Goal: Ask a question: Seek information or help from site administrators or community

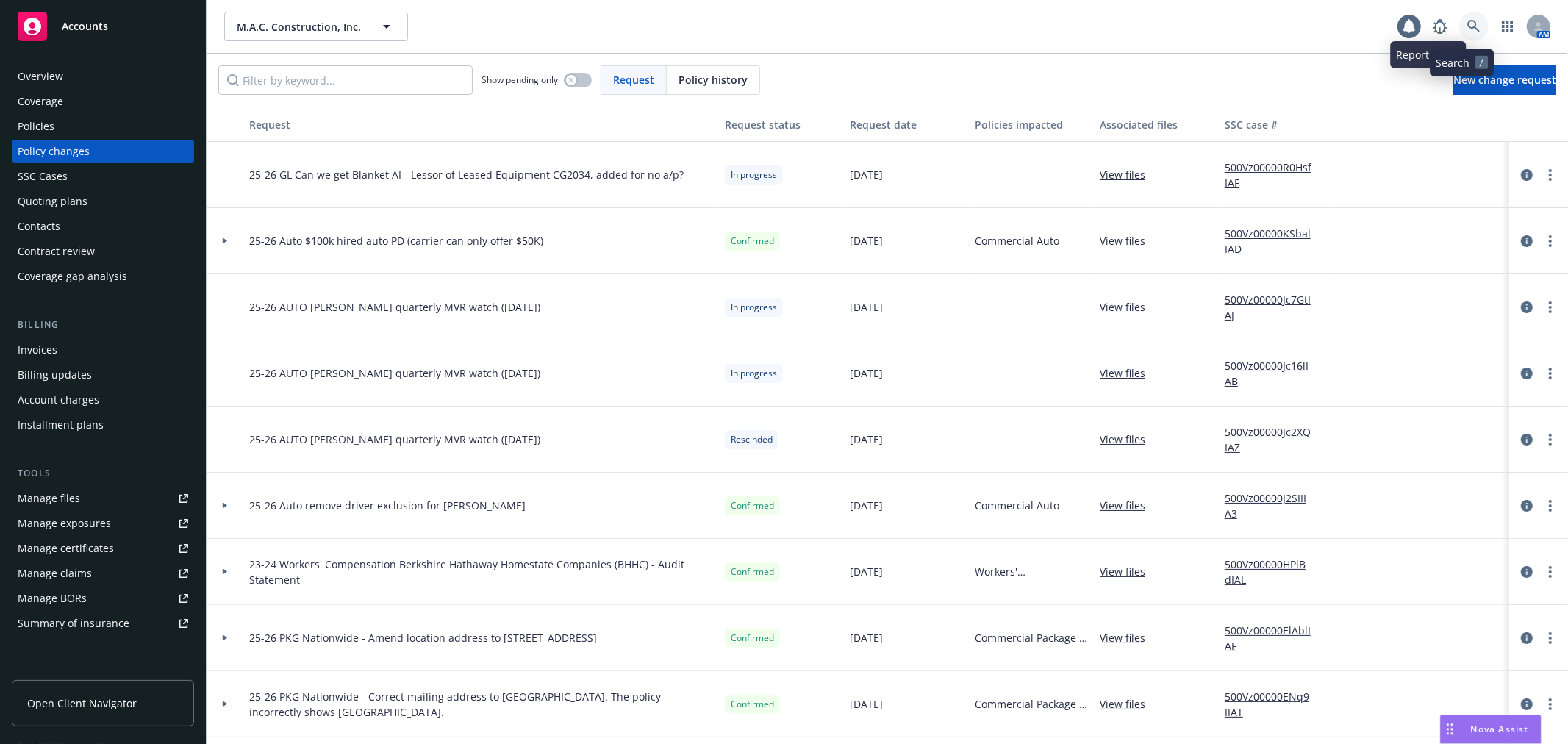
click at [1467, 20] on icon at bounding box center [1473, 26] width 13 height 13
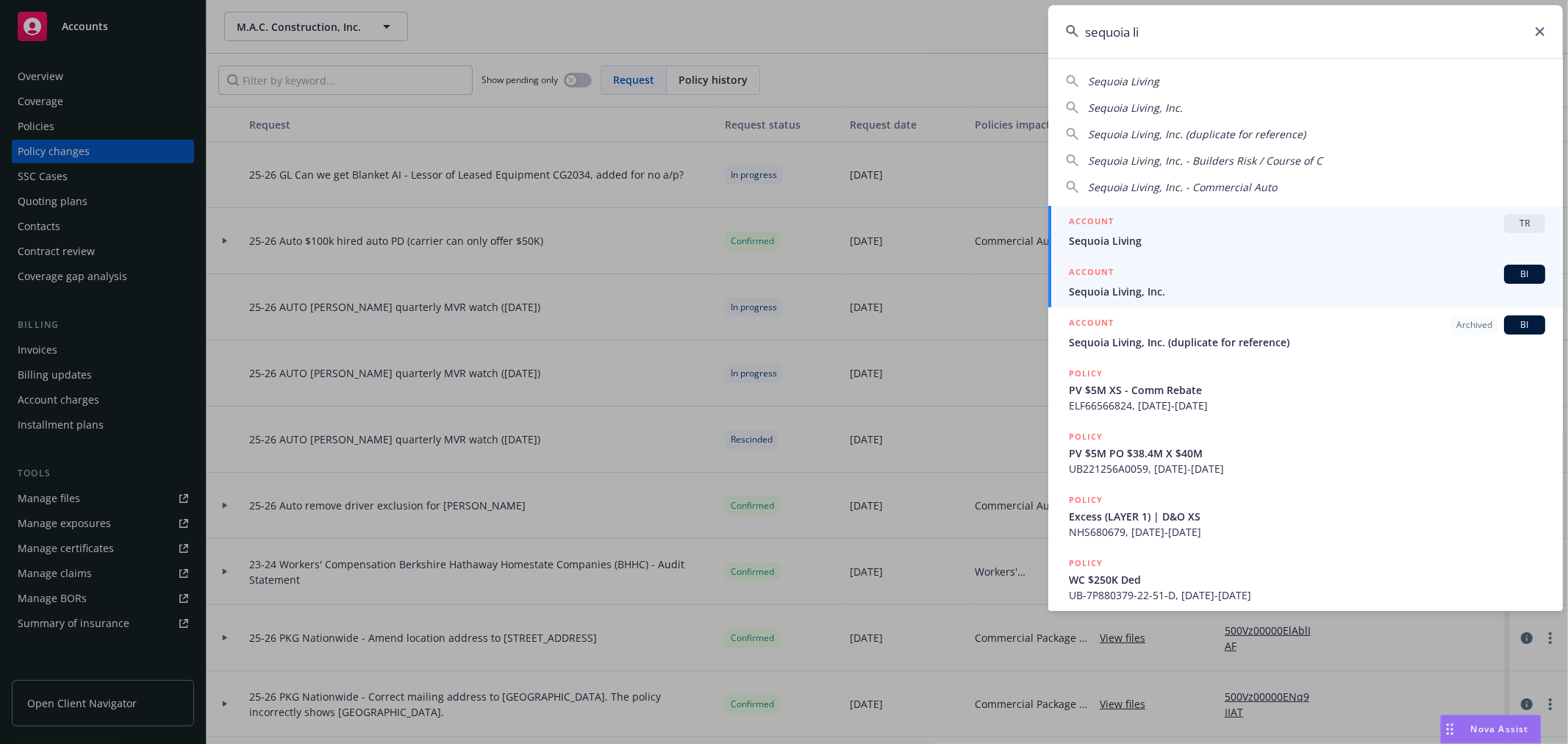
type input "sequoia li"
click at [1195, 276] on div "ACCOUNT BI" at bounding box center [1307, 274] width 476 height 19
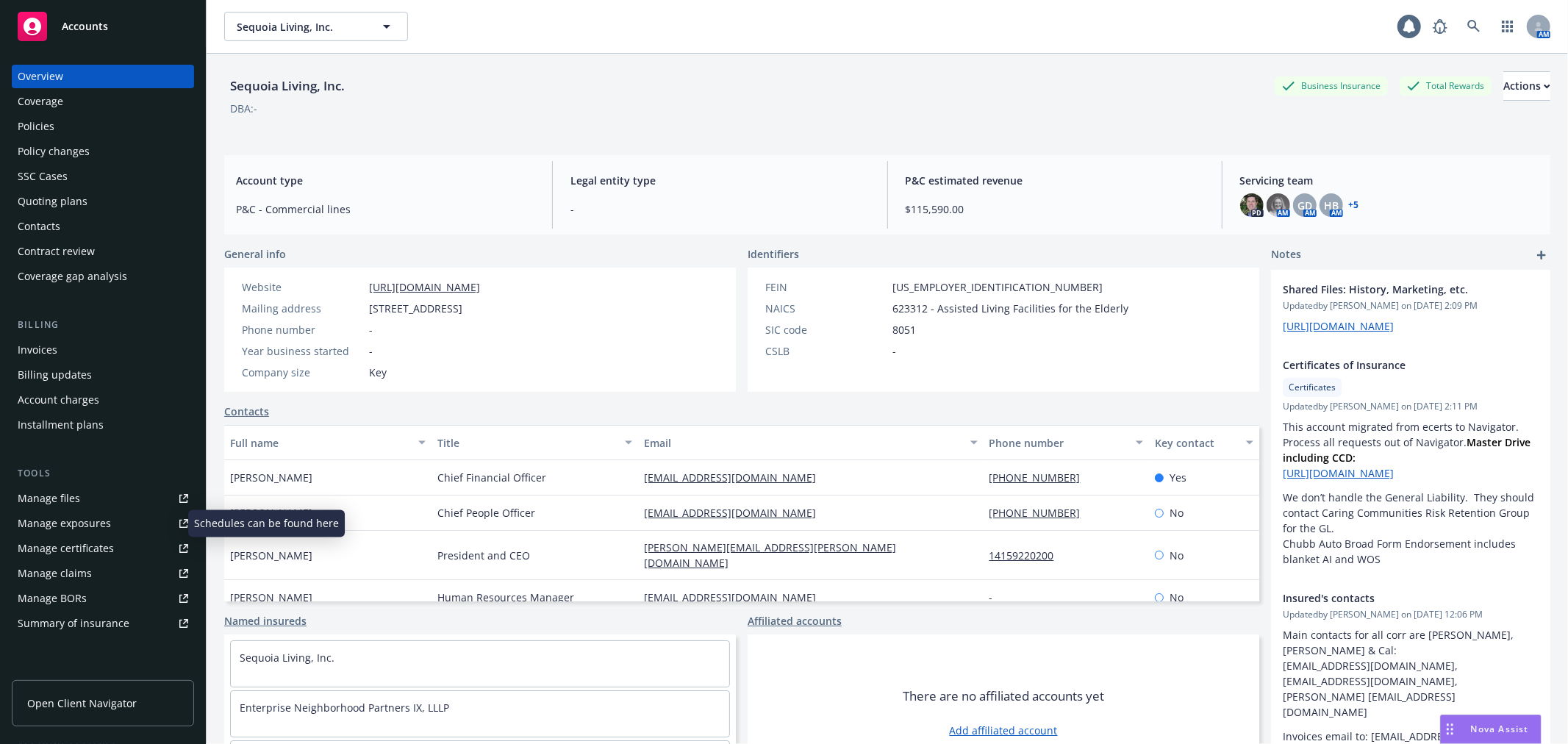
click at [112, 519] on link "Manage exposures" at bounding box center [103, 524] width 182 height 24
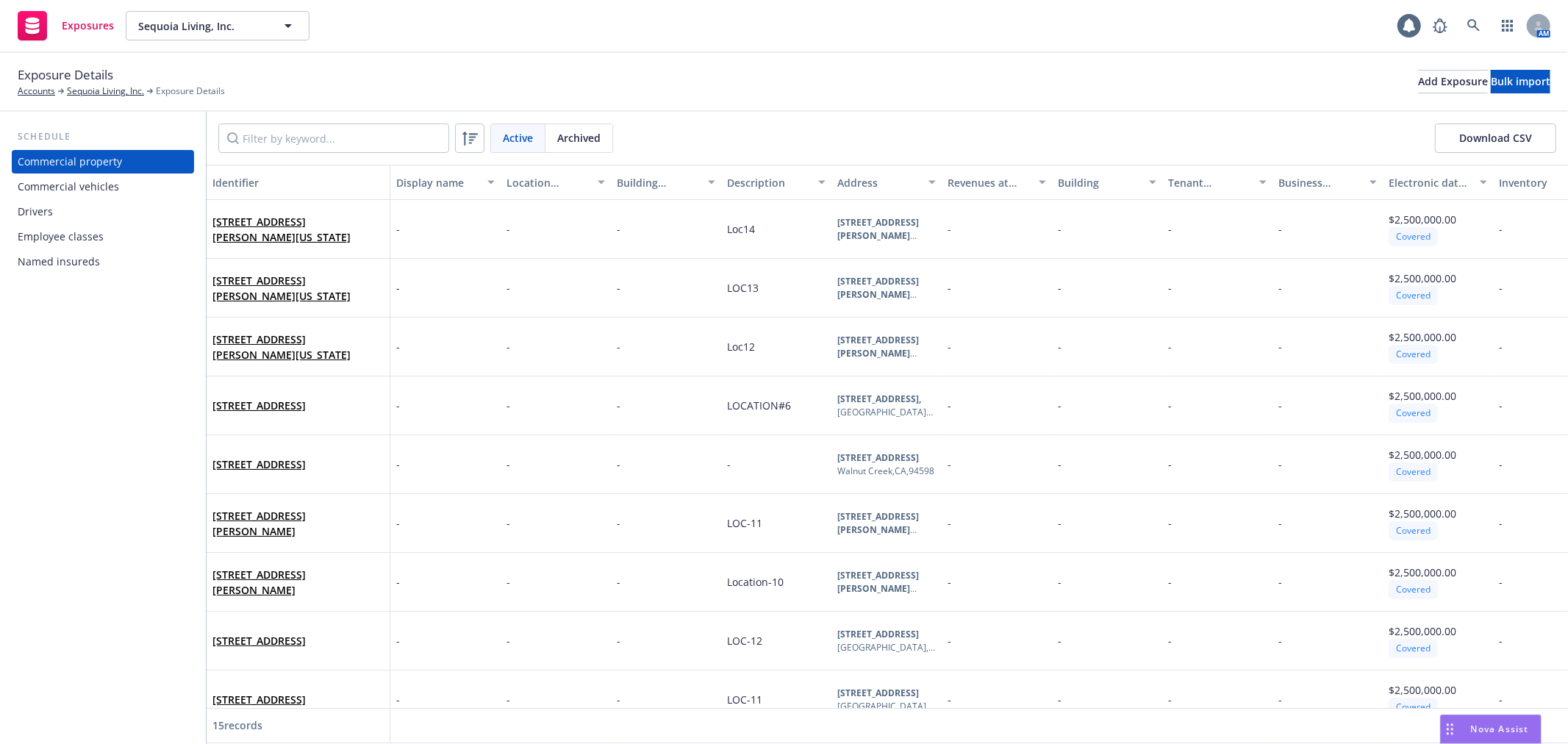
click at [149, 188] on div "Commercial vehicles" at bounding box center [103, 187] width 171 height 24
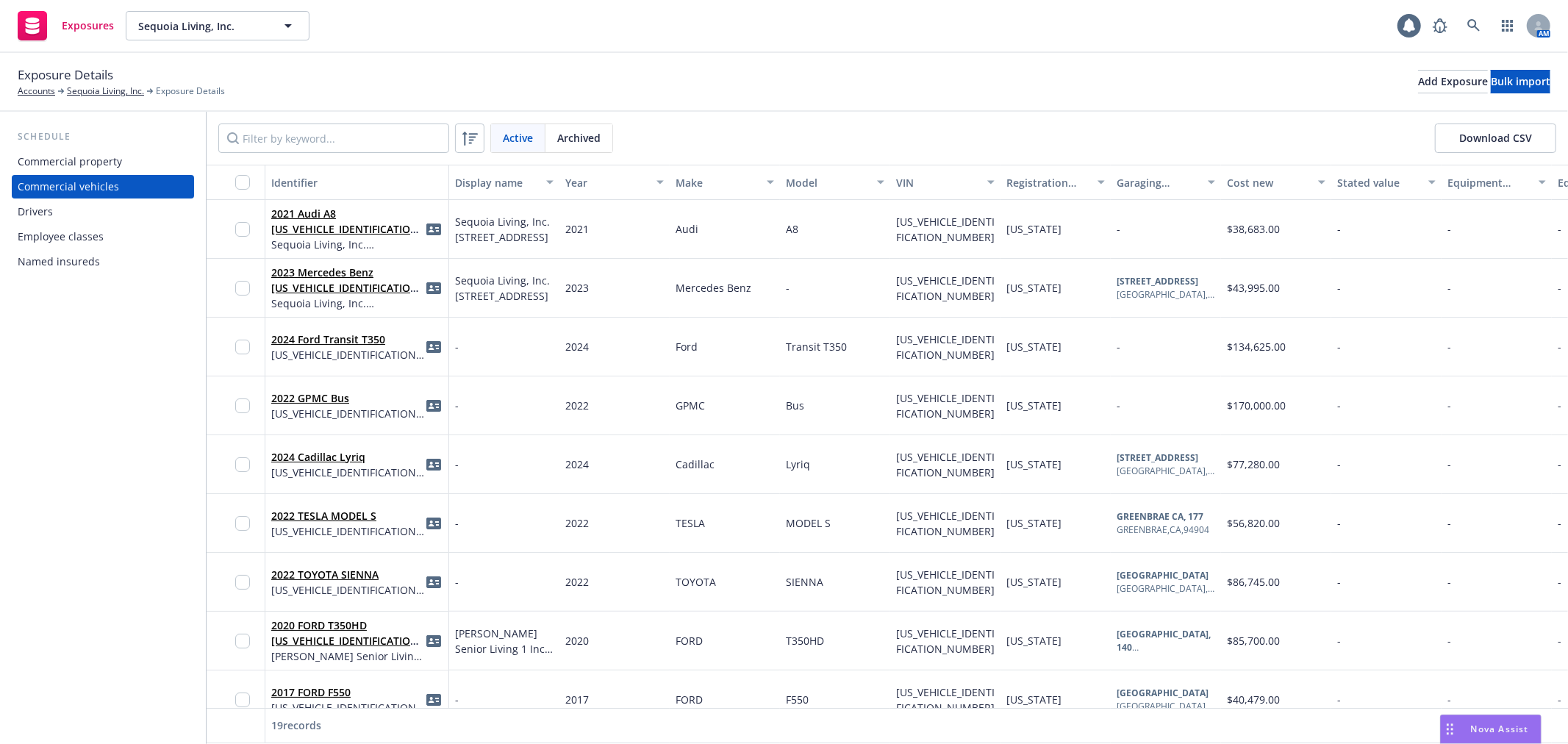
click at [1496, 140] on button "Download CSV" at bounding box center [1495, 138] width 121 height 29
click at [1482, 28] on link at bounding box center [1474, 25] width 29 height 29
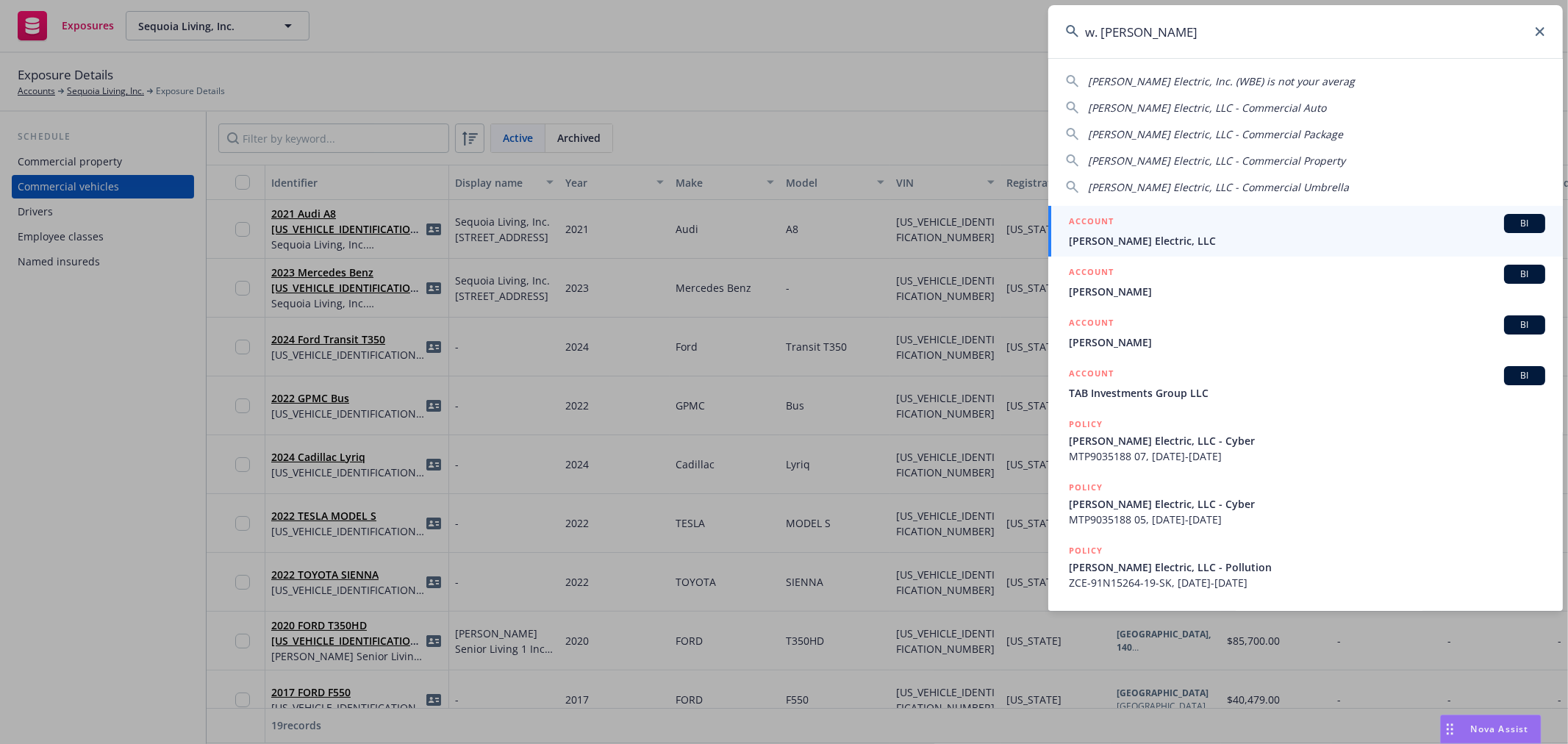
type input "w. brad"
click at [1121, 238] on span "W. Bradley Electric, LLC" at bounding box center [1307, 241] width 476 height 15
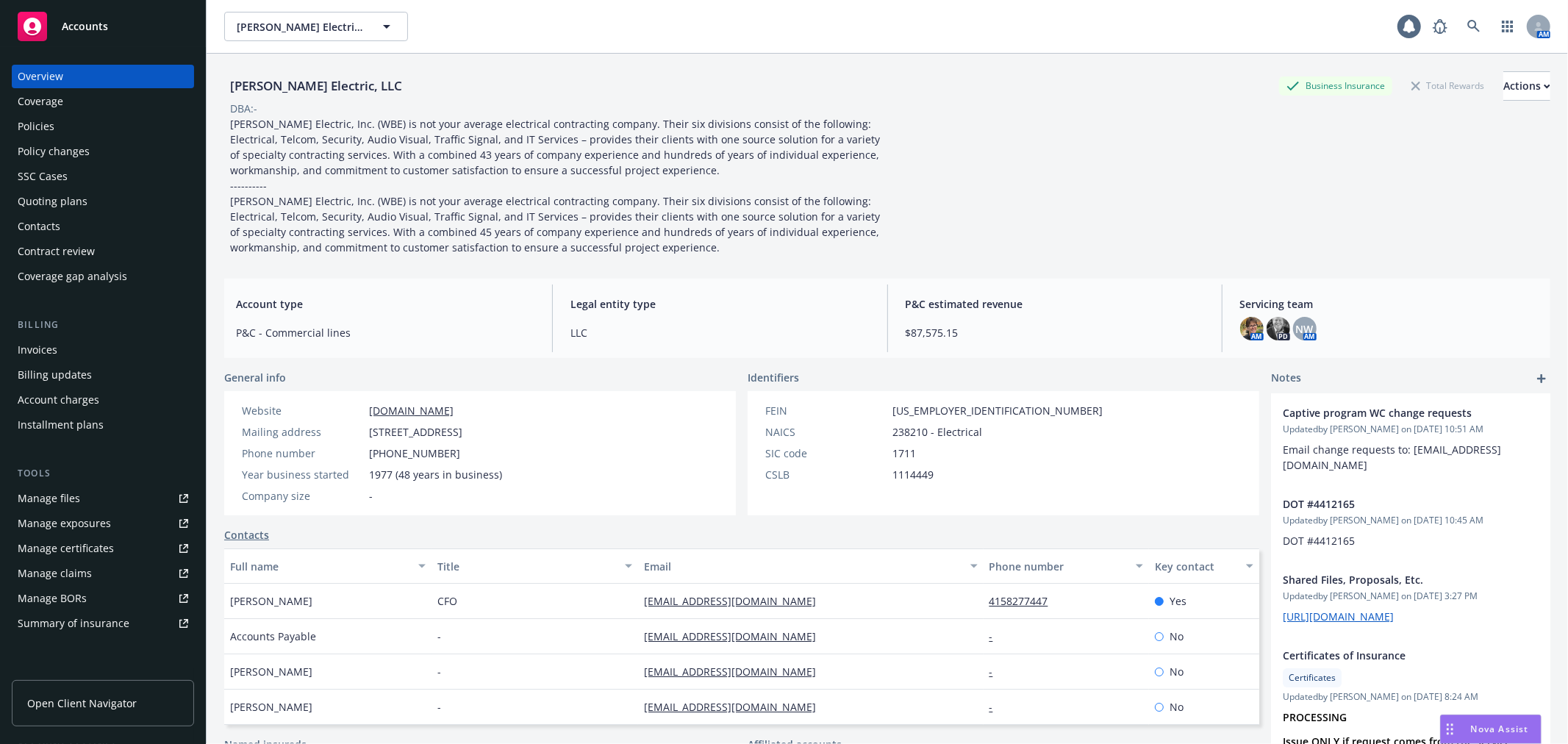
click at [77, 504] on div "Manage files" at bounding box center [49, 498] width 63 height 24
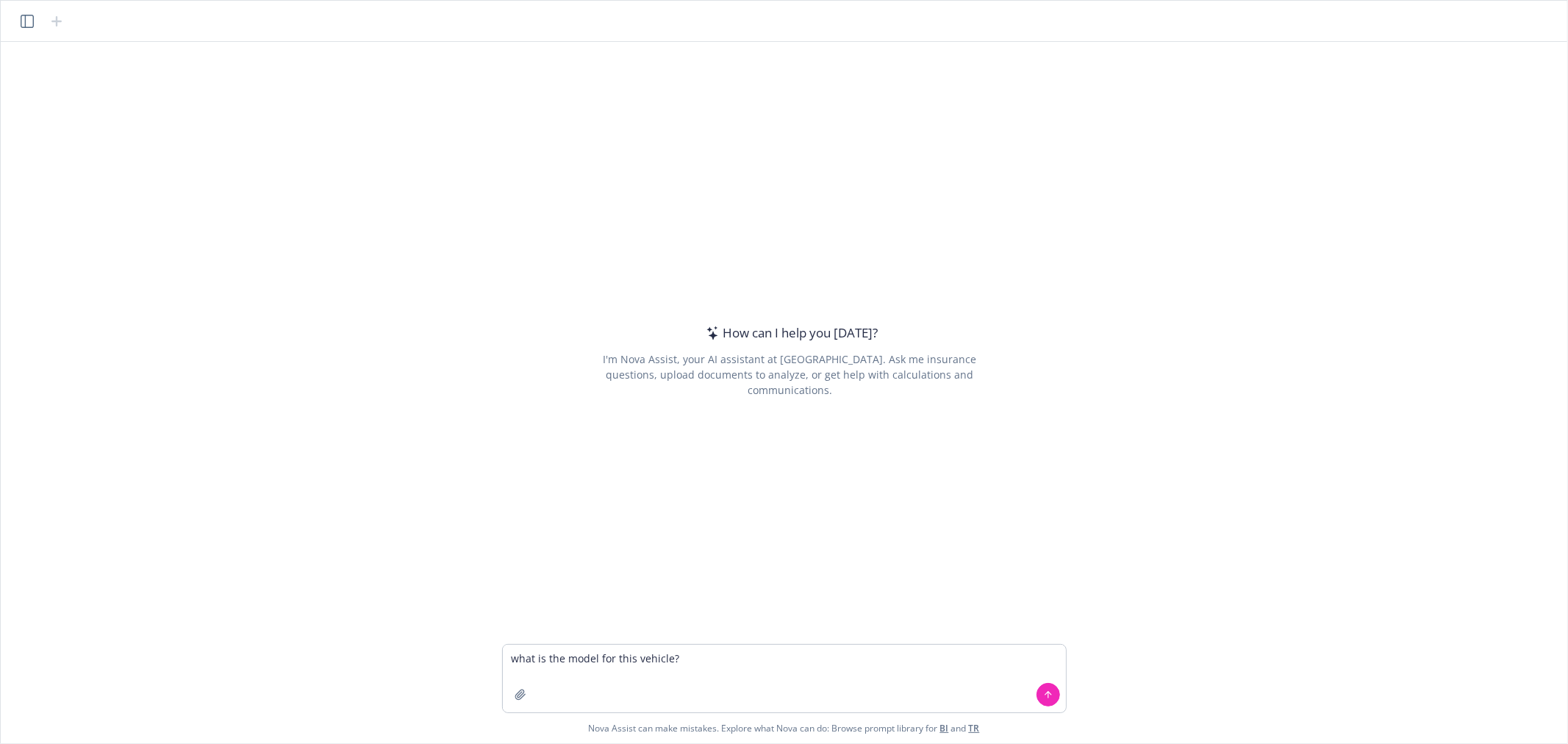
type textarea "what is the model for this vehicle? 2023 Mercedes Benz 4JGGM1CB7PA001247"
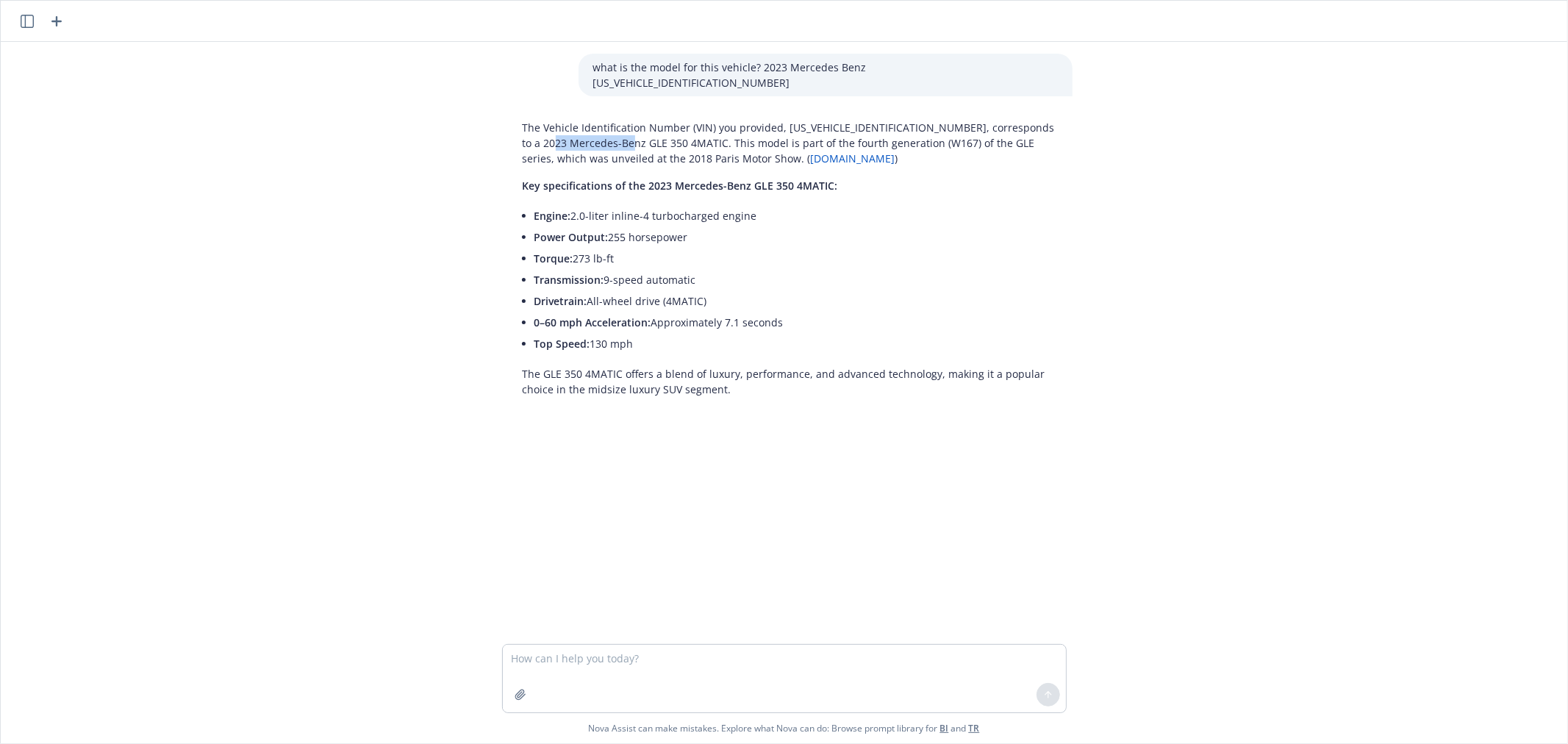
drag, startPoint x: 542, startPoint y: 128, endPoint x: 621, endPoint y: 122, distance: 79.2
click at [621, 122] on p "The Vehicle Identification Number (VIN) you provided, 4JGGM1CB7PA001247, corres…" at bounding box center [790, 143] width 535 height 47
copy p "GLE 350 4MATIC"
click at [647, 660] on textarea at bounding box center [784, 678] width 563 height 67
click at [732, 68] on p "what is the model for this vehicle? 2023 Mercedes Benz 4JGGM1CB7PA001247" at bounding box center [825, 75] width 465 height 31
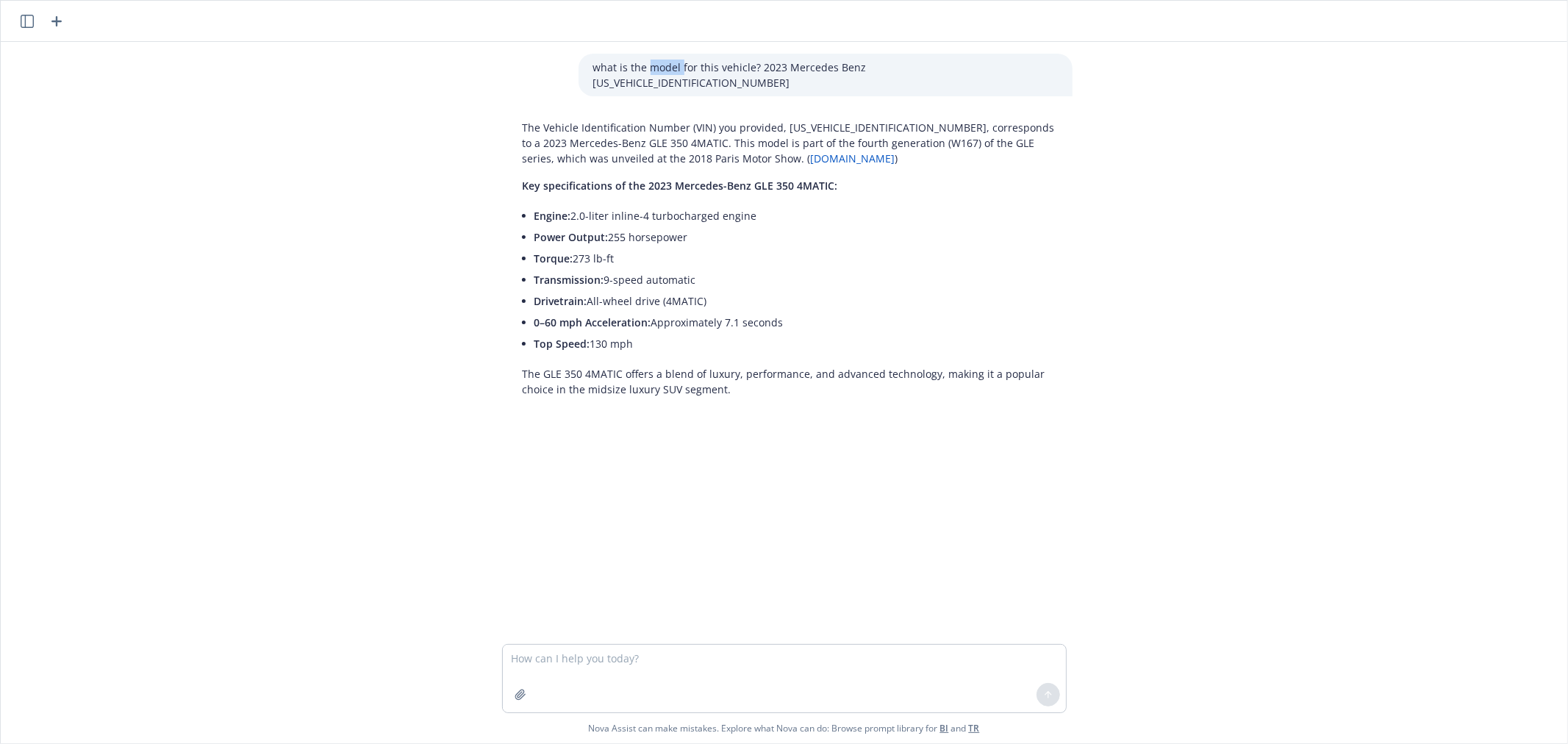
click at [732, 68] on p "what is the model for this vehicle? 2023 Mercedes Benz 4JGGM1CB7PA001247" at bounding box center [825, 75] width 465 height 31
copy p "what is the model for this vehicle? 2023 Mercedes Benz 4JGGM1CB7PA001247"
click at [532, 651] on textarea at bounding box center [784, 678] width 563 height 67
click at [54, 19] on icon "button" at bounding box center [56, 21] width 18 height 18
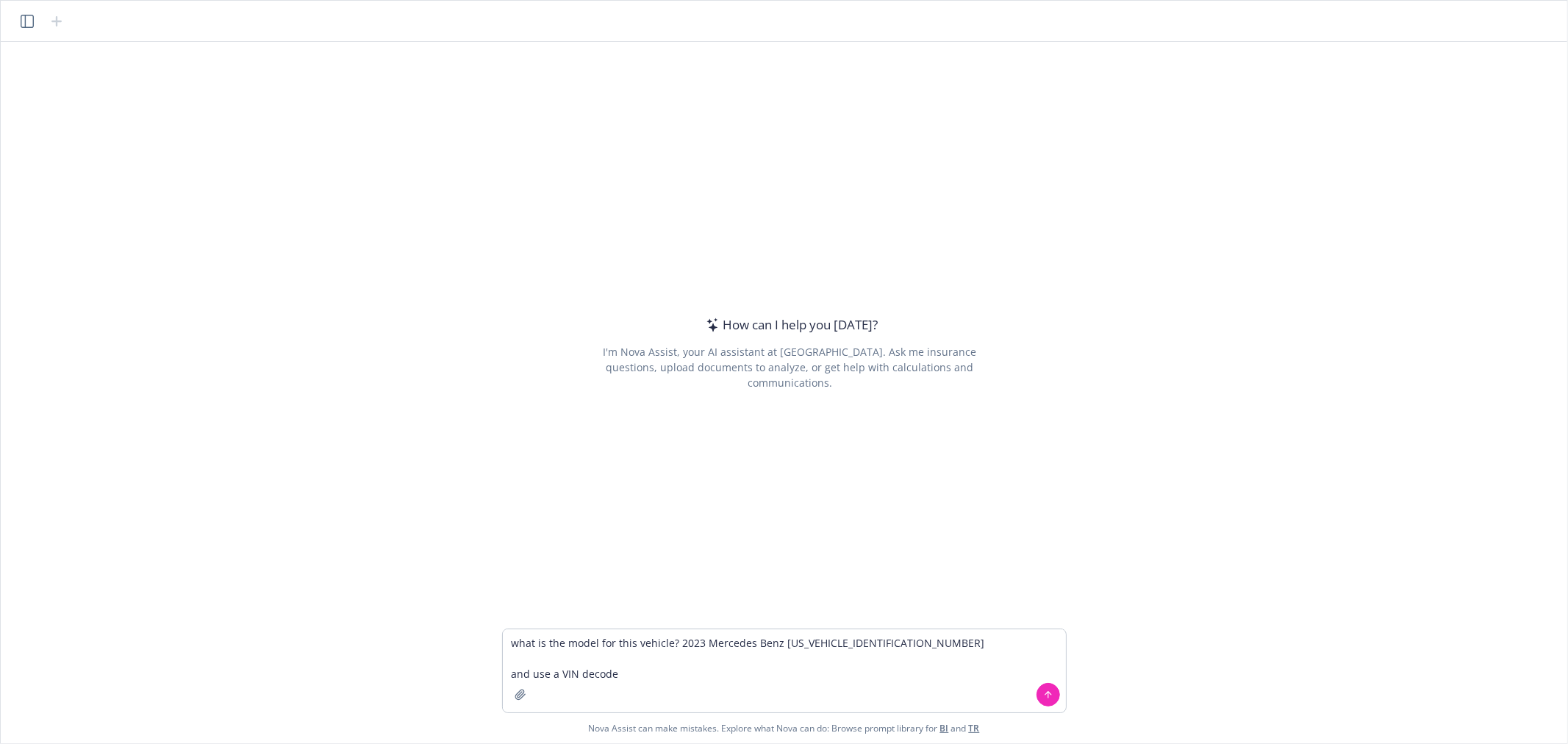
type textarea "what is the model for this vehicle? 2023 Mercedes Benz 4JGGM1CB7PA001247 and us…"
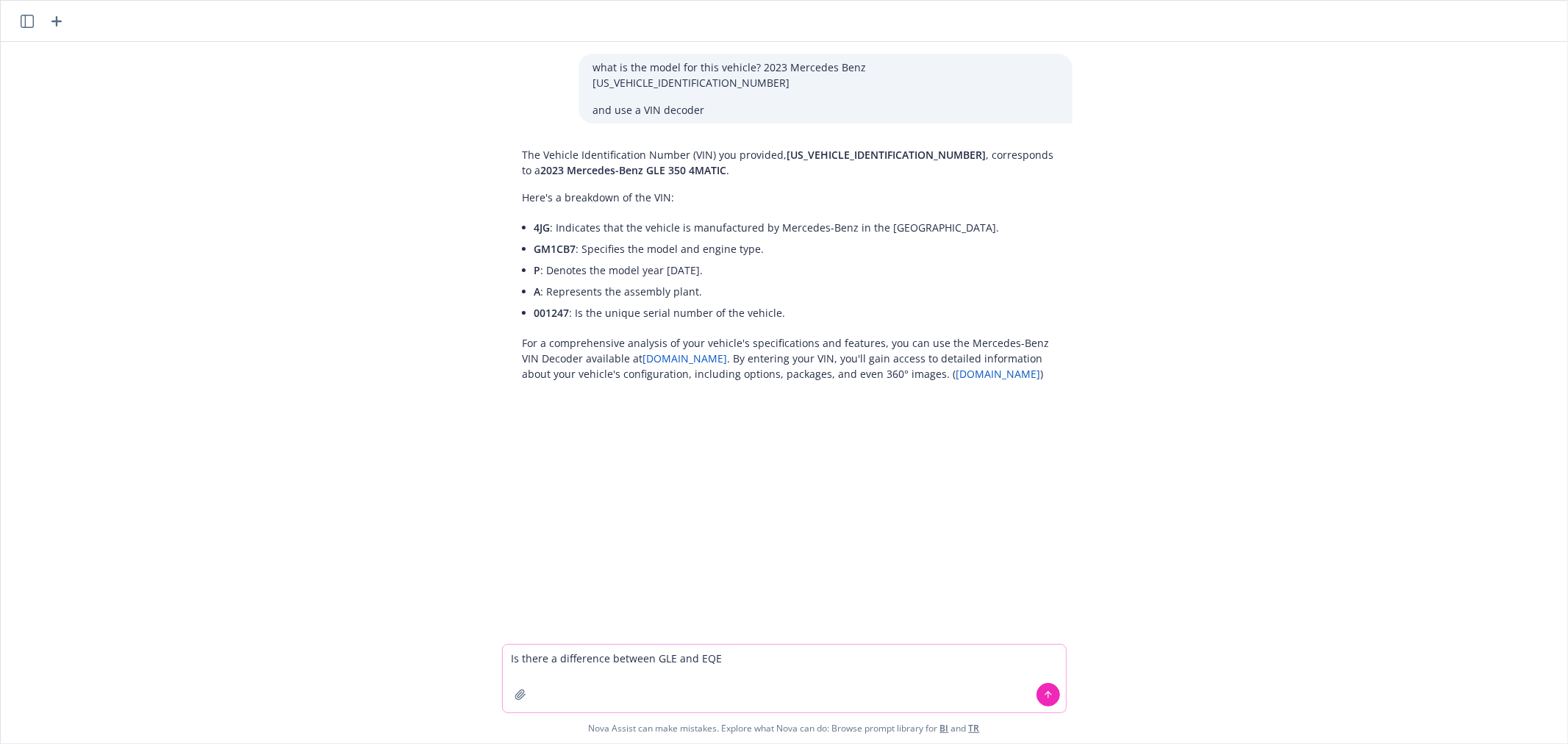
type textarea "Is there a difference between GLE and EQE?"
